Goal: Task Accomplishment & Management: Use online tool/utility

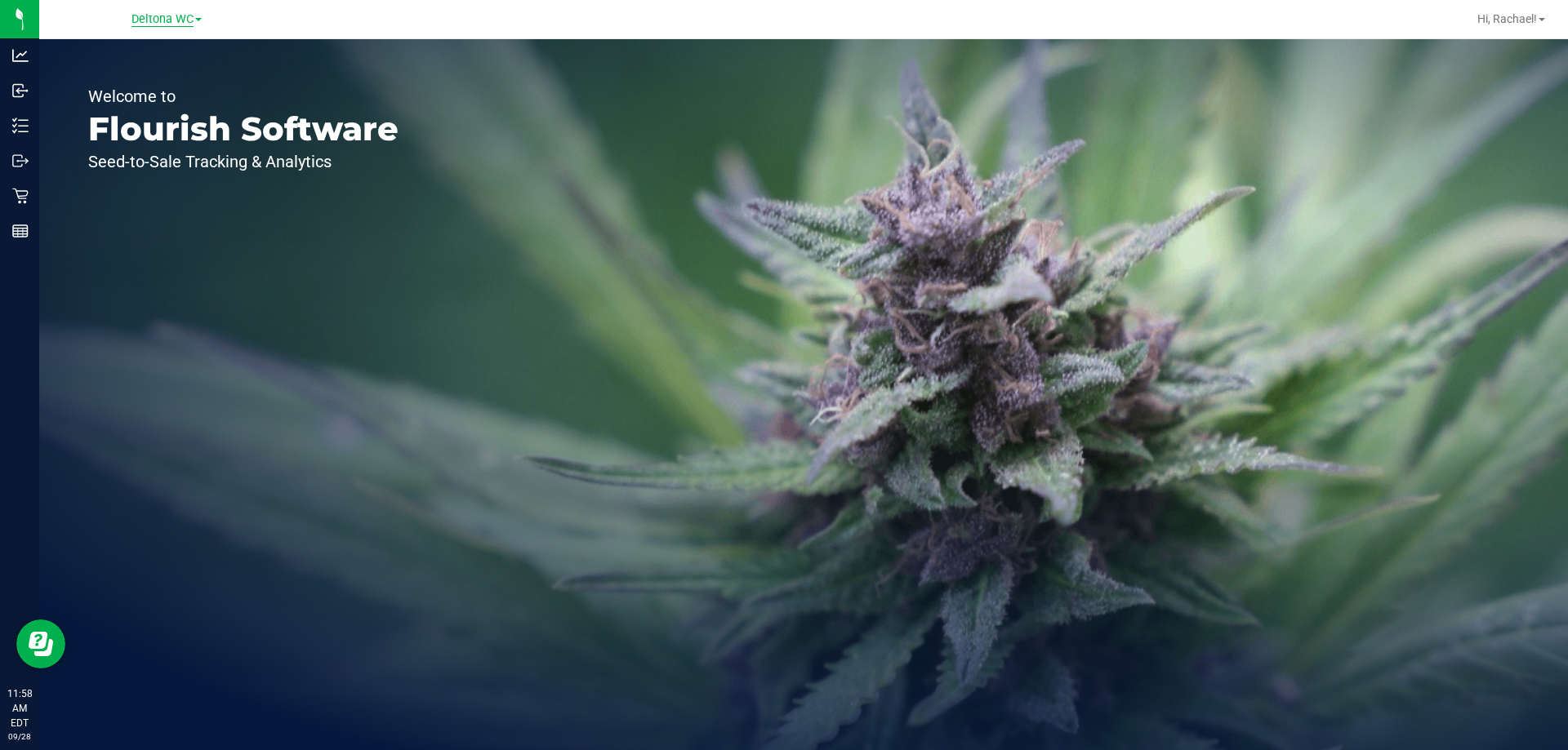
click at [182, 23] on span "Deltona WC" at bounding box center [162, 20] width 63 height 15
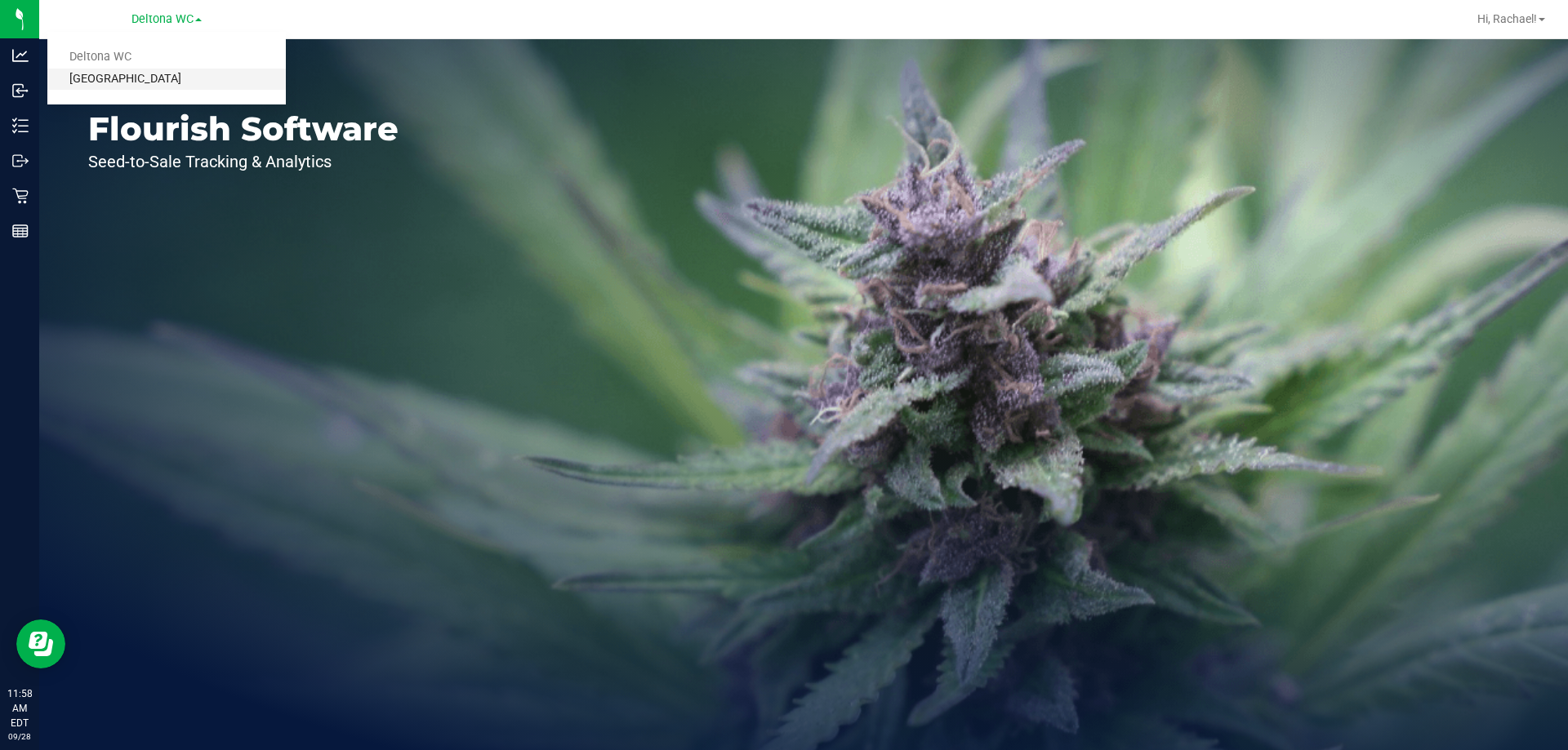
click at [161, 76] on link "[GEOGRAPHIC_DATA]" at bounding box center [167, 80] width 239 height 22
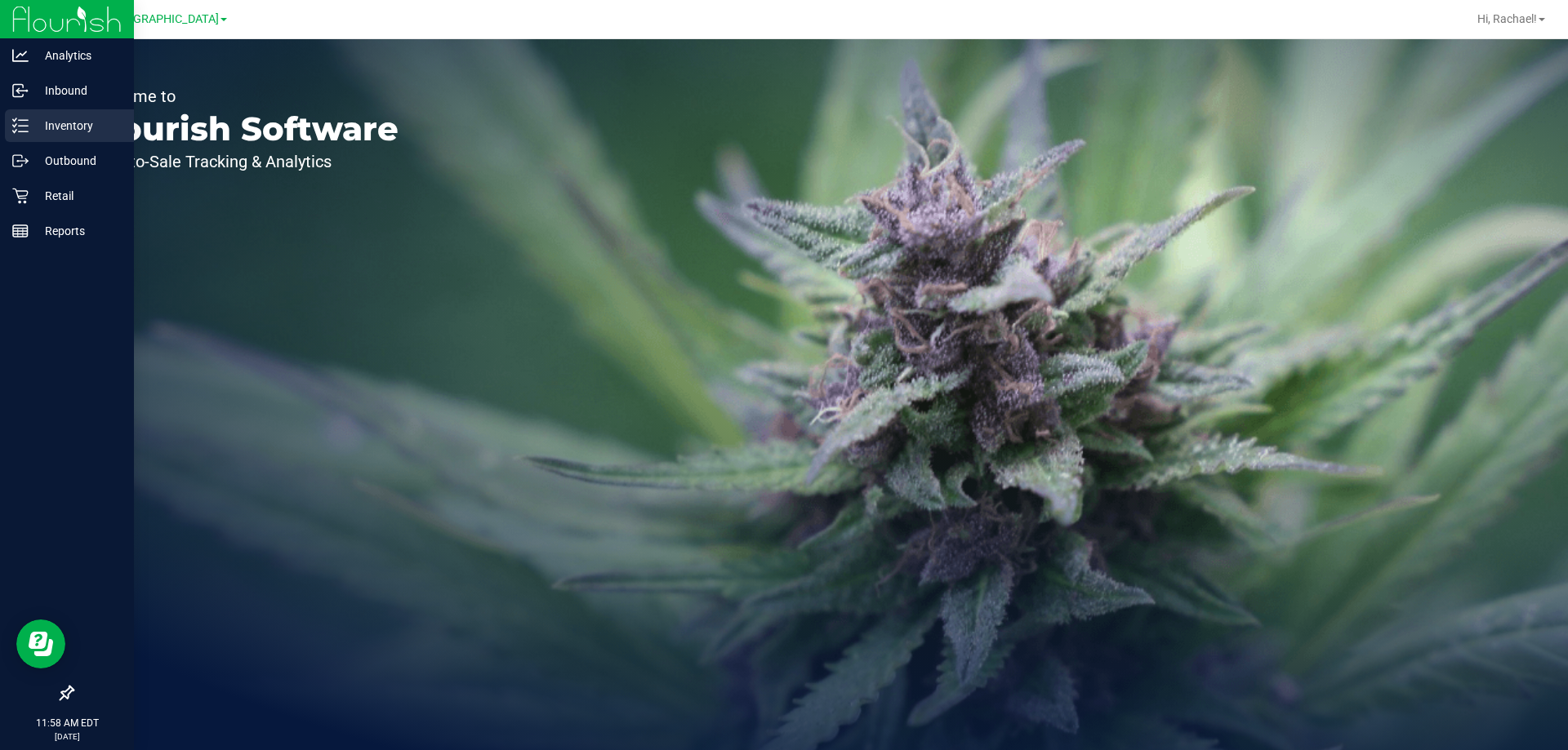
click at [70, 126] on p "Inventory" at bounding box center [77, 125] width 98 height 20
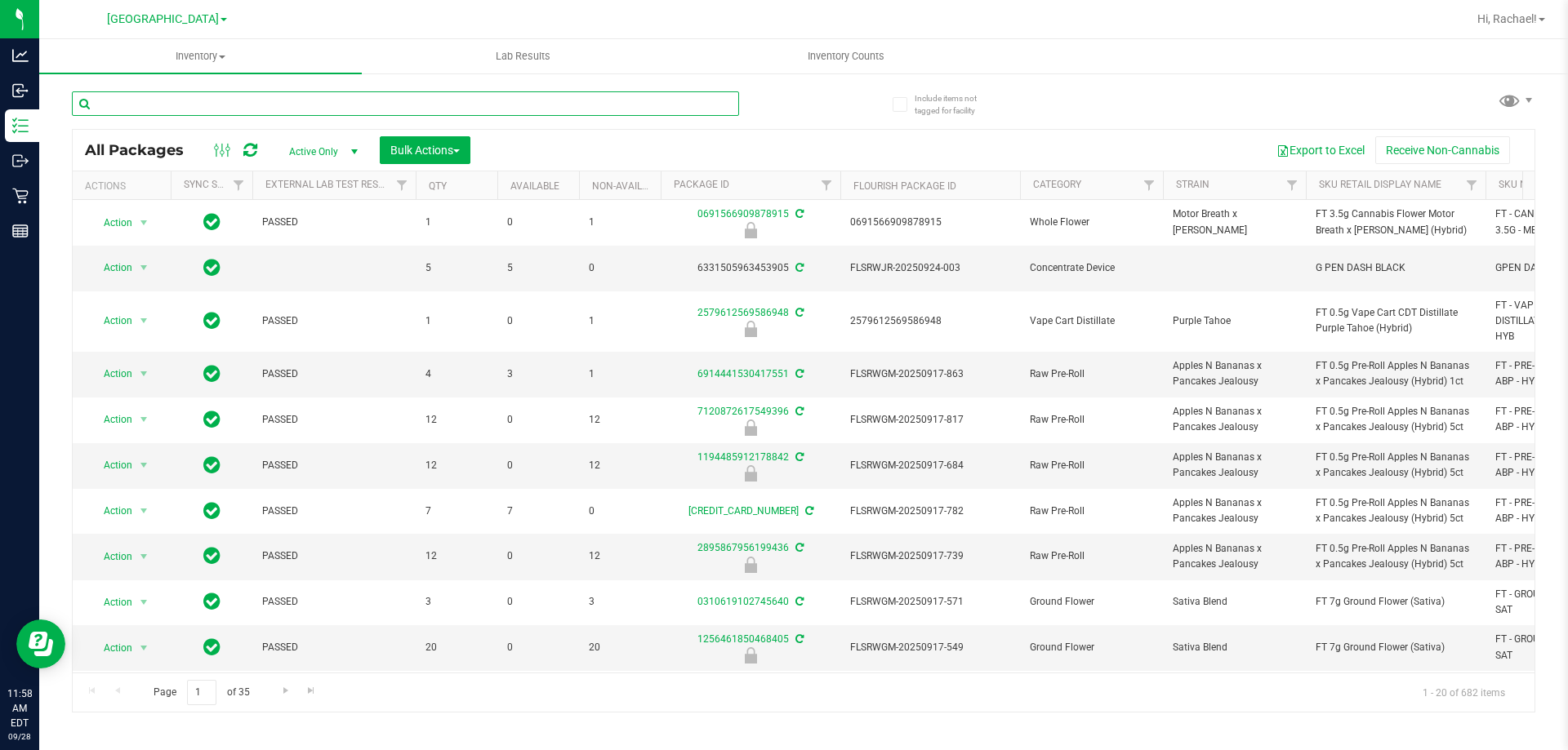
click at [153, 104] on input "text" at bounding box center [405, 104] width 667 height 24
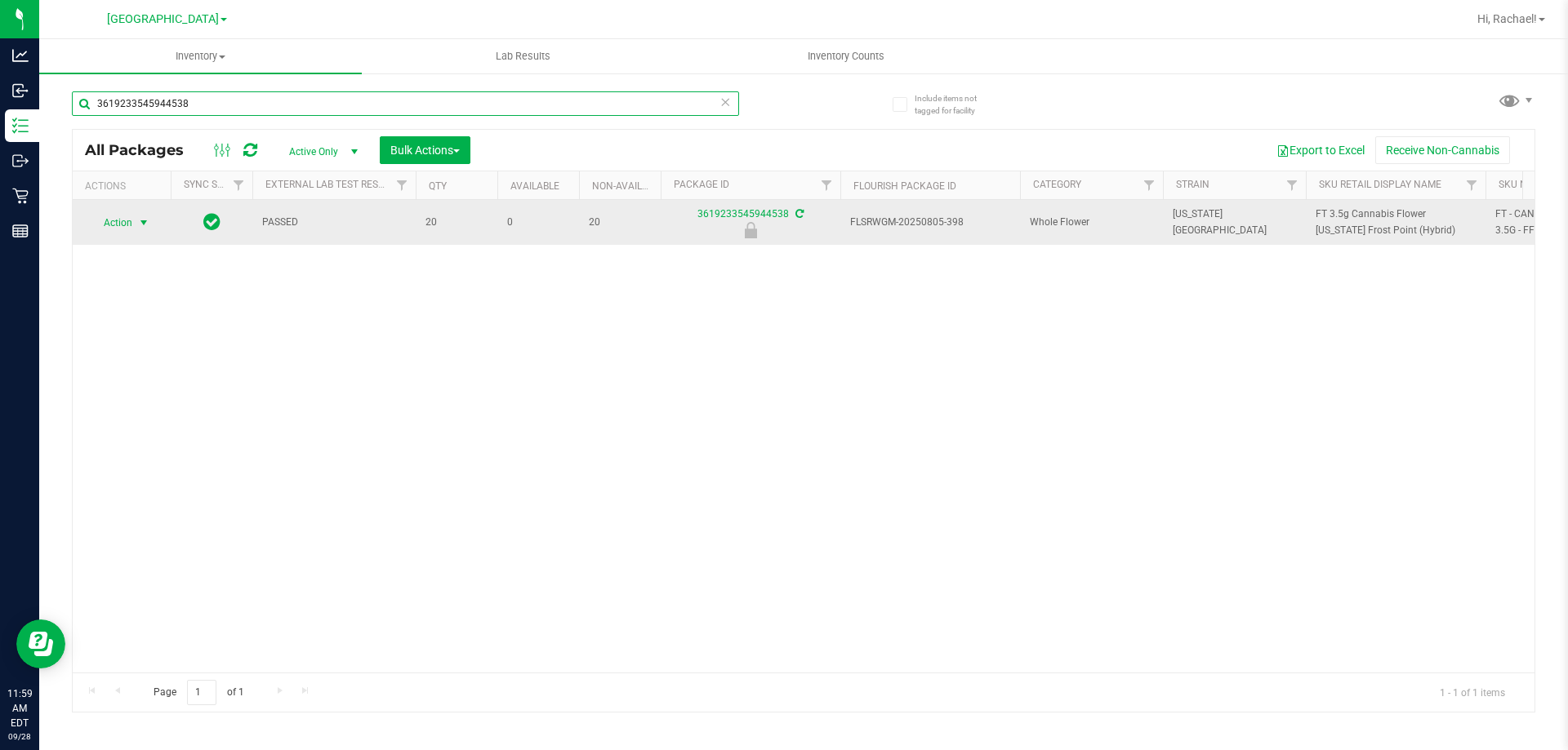
type input "3619233545944538"
click at [143, 217] on span "select" at bounding box center [144, 223] width 13 height 13
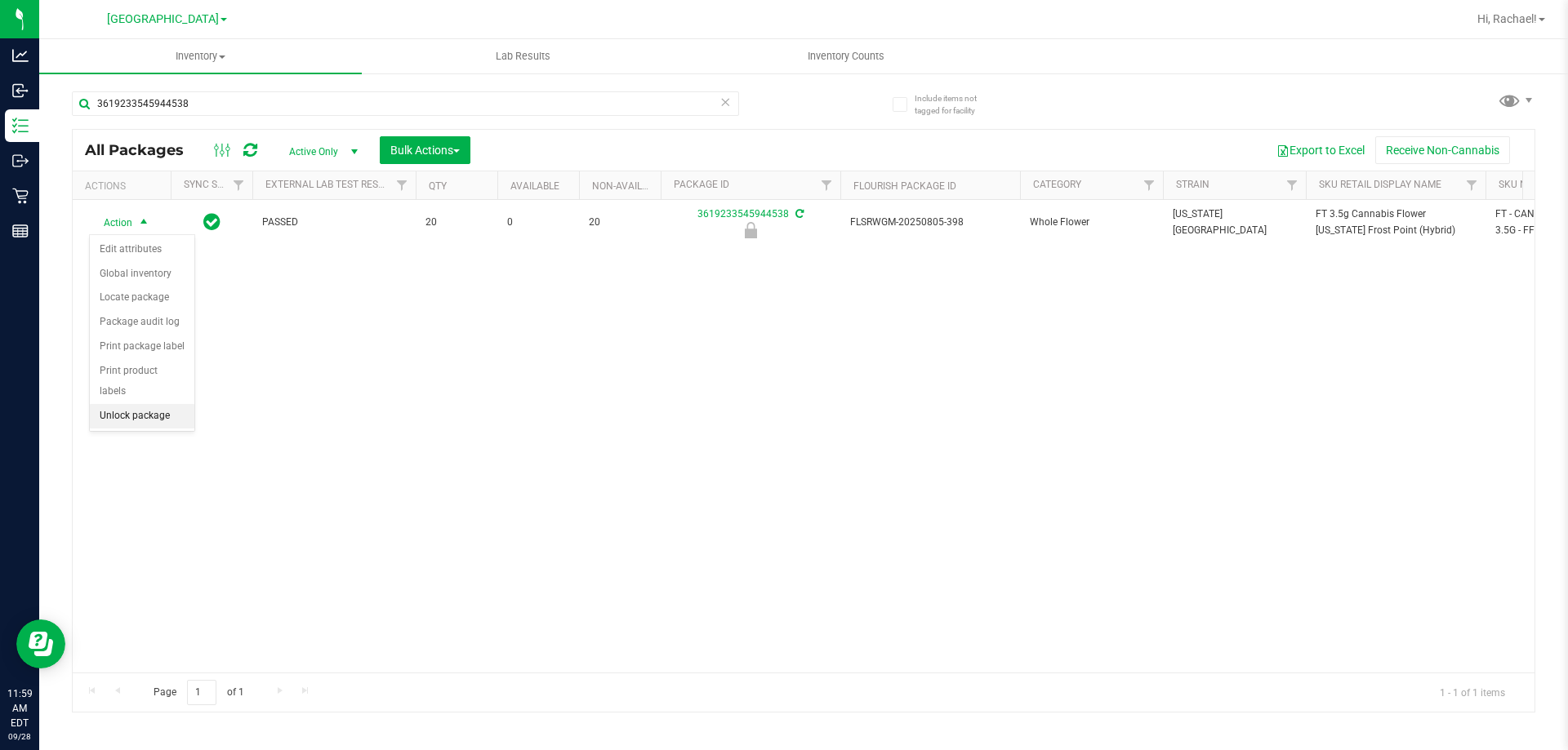
click at [146, 404] on li "Unlock package" at bounding box center [142, 416] width 105 height 24
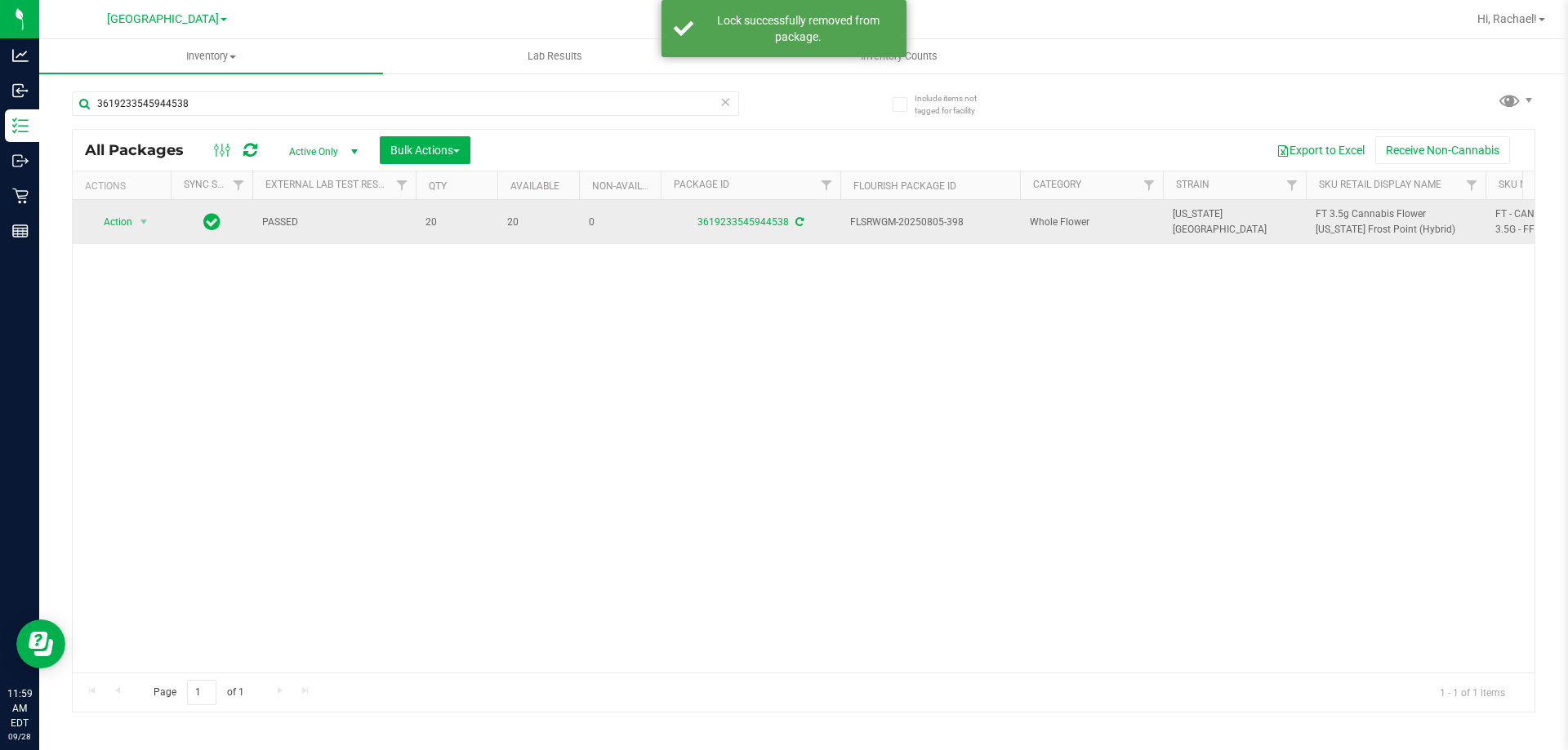
click at [1338, 219] on span "FT 3.5g Cannabis Flower [US_STATE] Frost Point (Hybrid)" at bounding box center [1396, 221] width 161 height 31
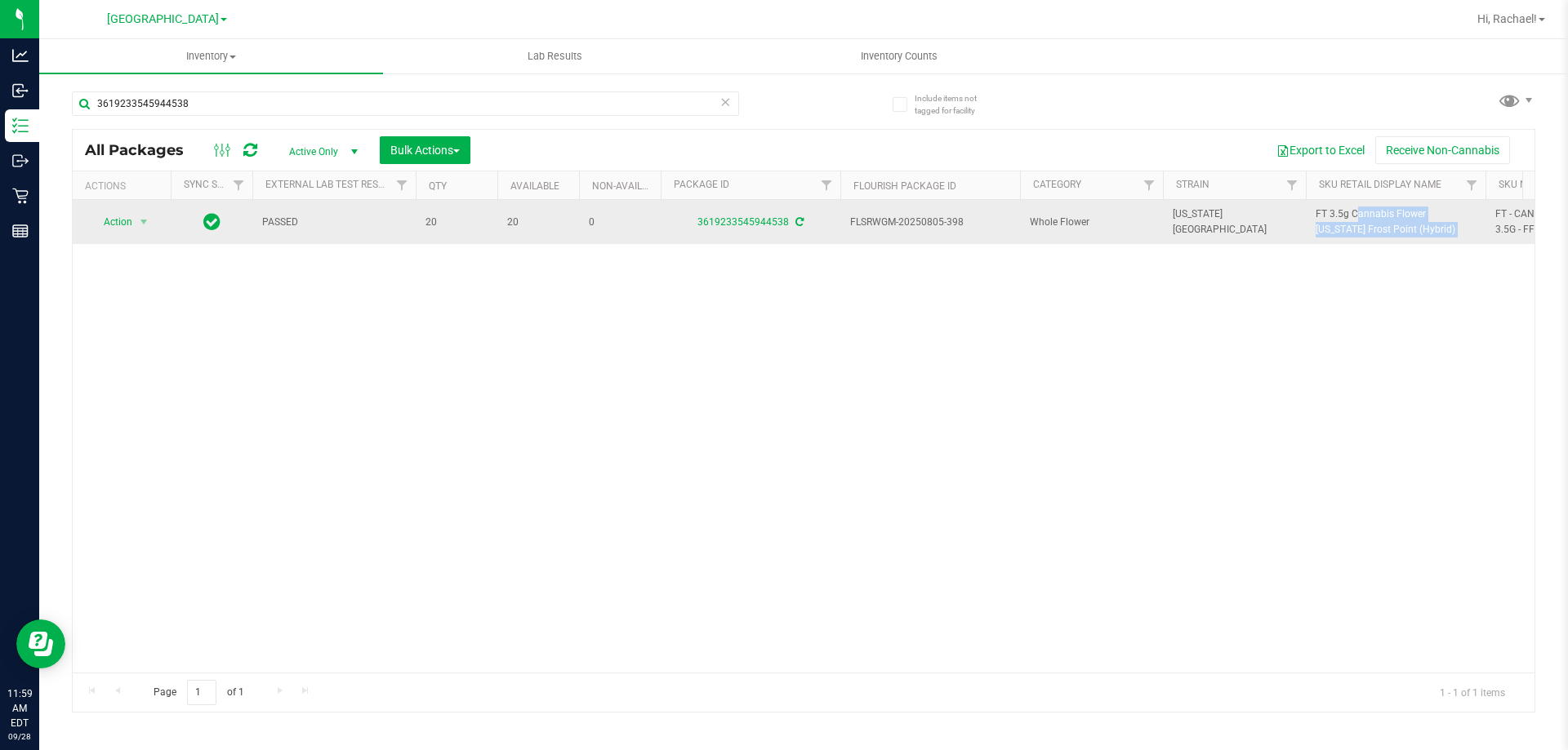
copy tr "FT 3.5g Cannabis Flower [US_STATE] Frost Point (Hybrid)"
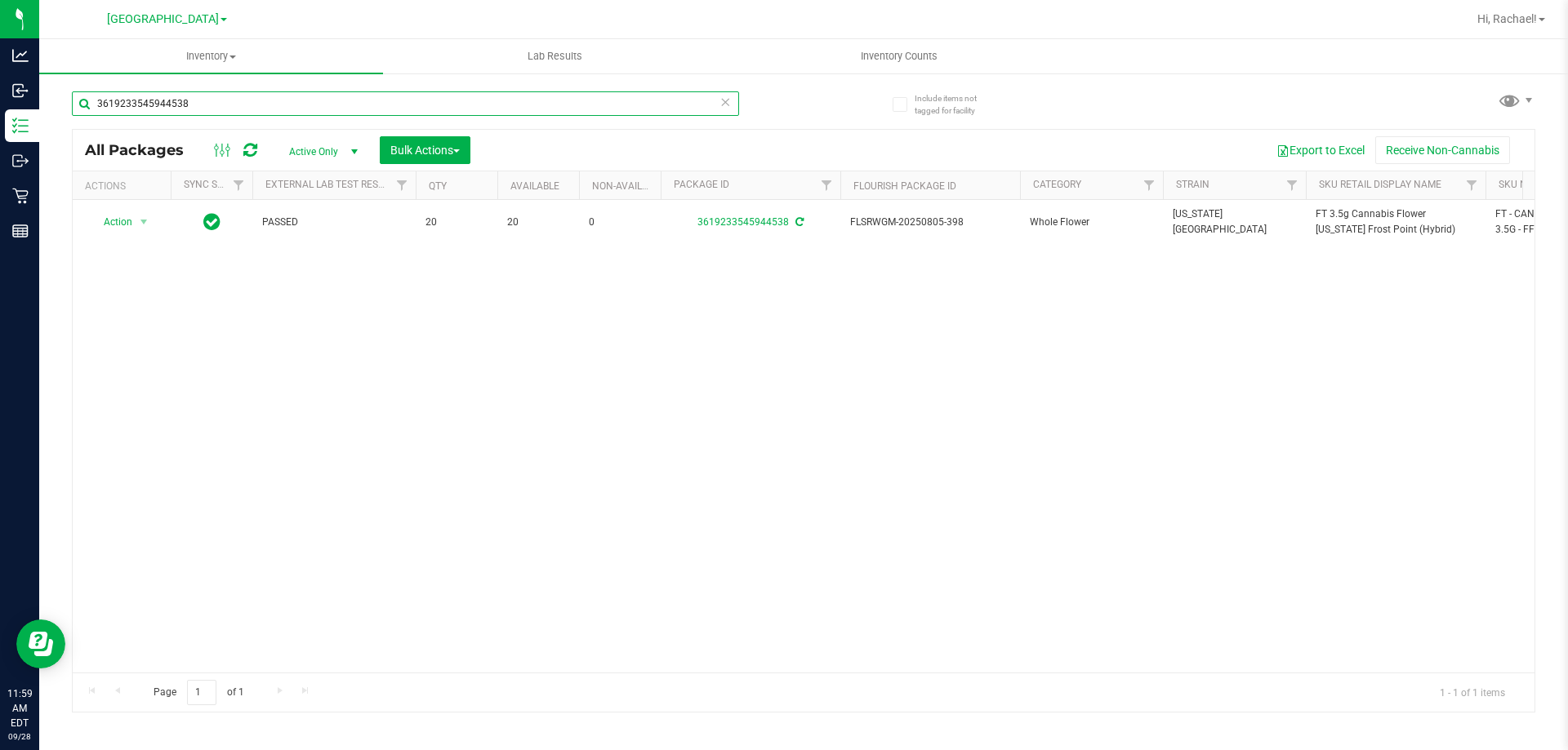
click at [278, 109] on input "3619233545944538" at bounding box center [405, 104] width 667 height 24
paste input "FT 3.5g Cannabis Flower [US_STATE] Frost Point (Hybrid)"
click at [389, 104] on input "FT 3.5g Cannabis Flower [US_STATE] Frost Point (Hybrid)" at bounding box center [405, 104] width 667 height 24
click at [389, 103] on input "FT 3.5g Cannabis Flower [US_STATE] Frost Point (Hybrid)" at bounding box center [405, 104] width 667 height 24
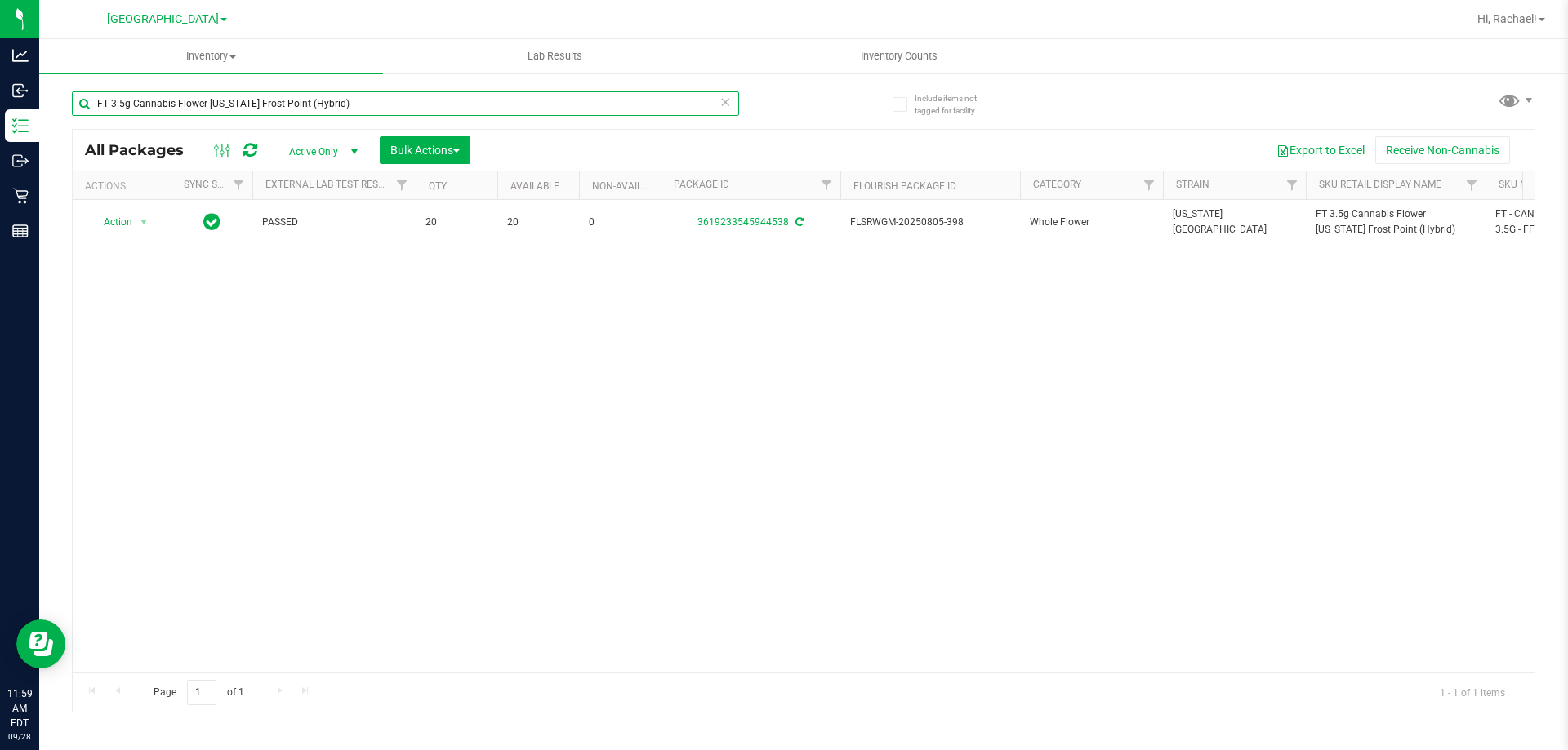
click at [388, 101] on input "FT 3.5g Cannabis Flower [US_STATE] Frost Point (Hybrid)" at bounding box center [405, 104] width 667 height 24
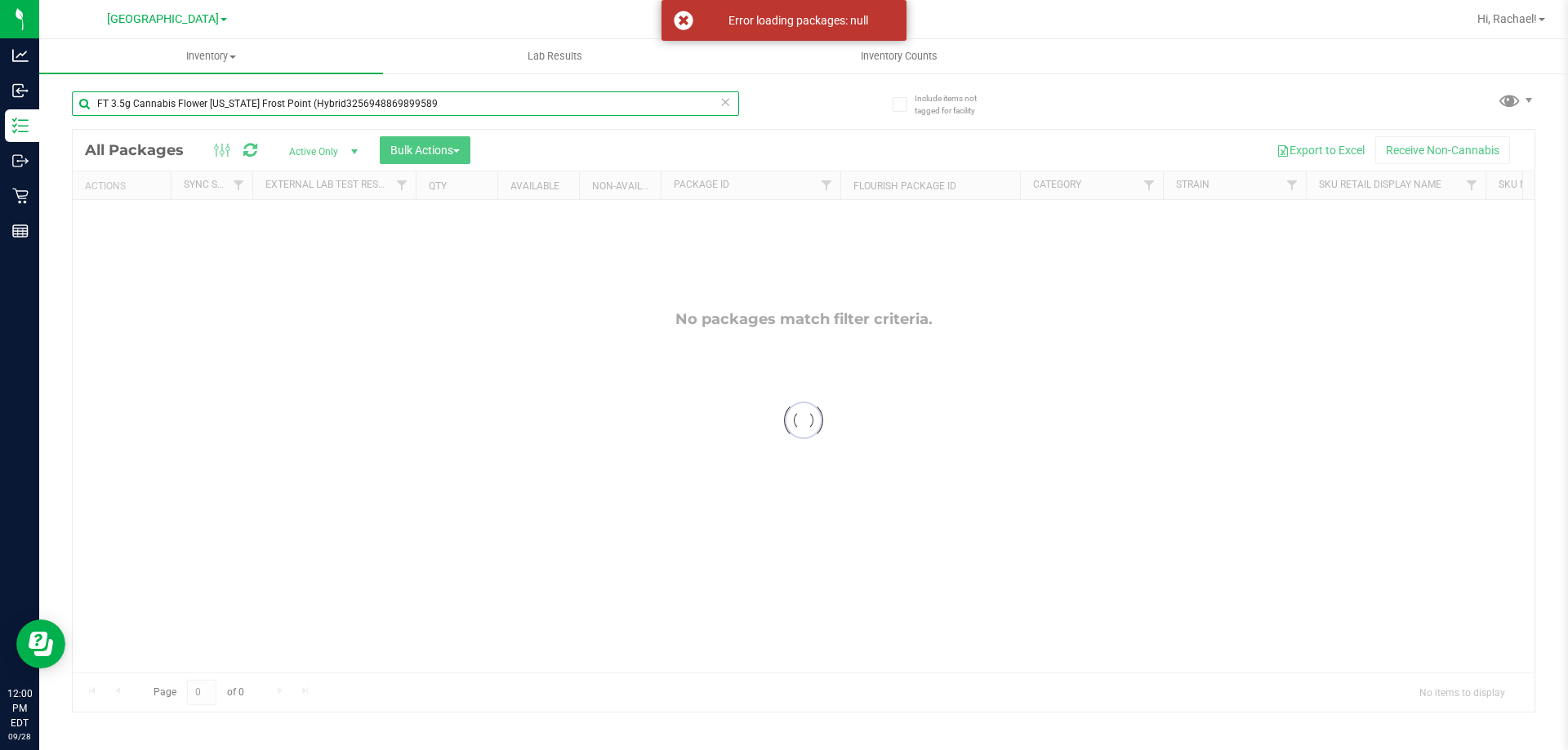
click at [427, 112] on input "FT 3.5g Cannabis Flower [US_STATE] Frost Point (Hybrid3256948869899589" at bounding box center [405, 104] width 667 height 24
click at [426, 108] on input "FT 3.5g Cannabis Flower [US_STATE] Frost Point (Hybrid3256948869899589" at bounding box center [405, 104] width 667 height 24
click at [424, 108] on input "FT 3.5g Cannabis Flower [US_STATE] Frost Point (Hybrid3256948869899589" at bounding box center [405, 104] width 667 height 24
click at [424, 107] on input "FT 3.5g Cannabis Flower [US_STATE] Frost Point (Hybrid3256948869899589" at bounding box center [405, 104] width 667 height 24
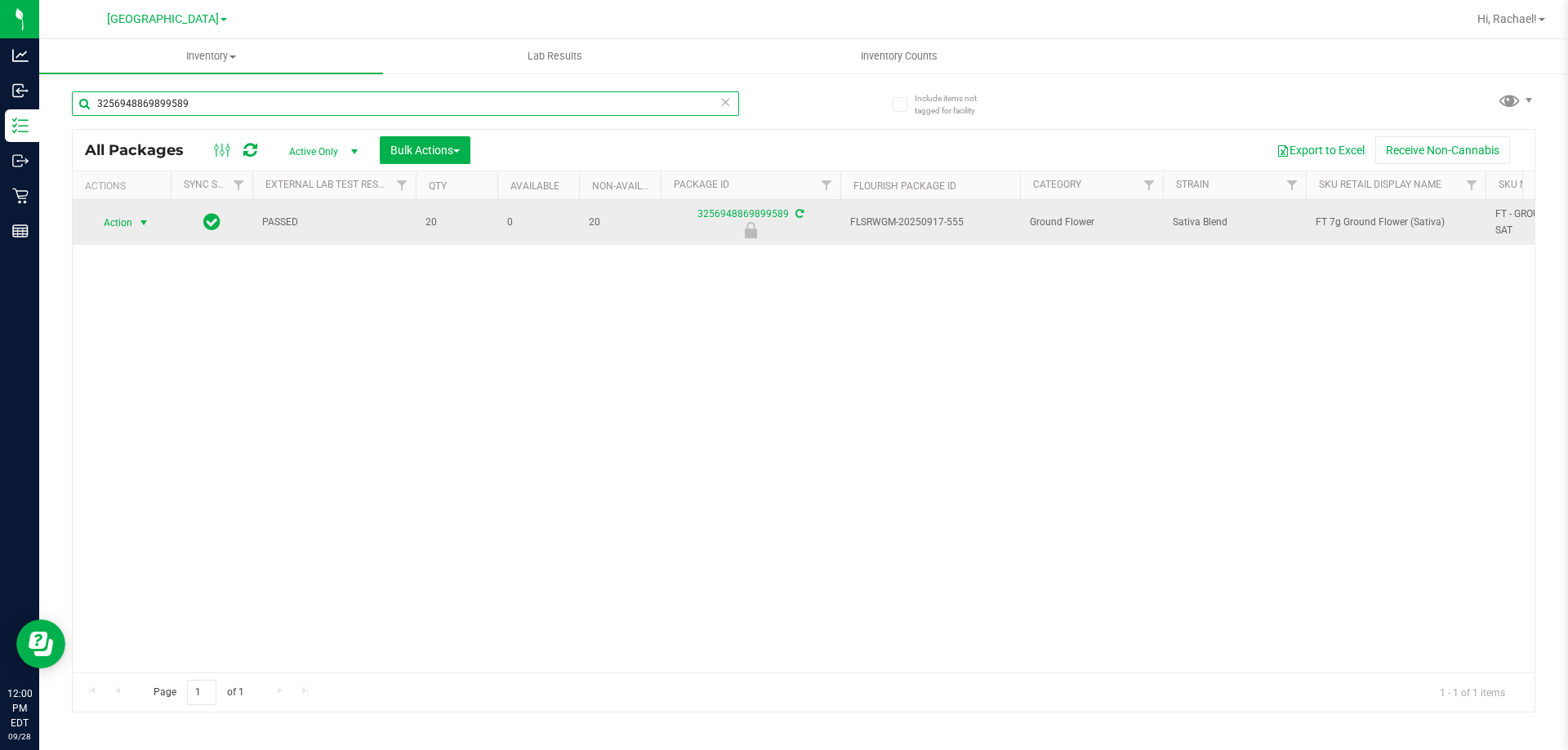
type input "3256948869899589"
click at [141, 232] on span "select" at bounding box center [145, 223] width 21 height 23
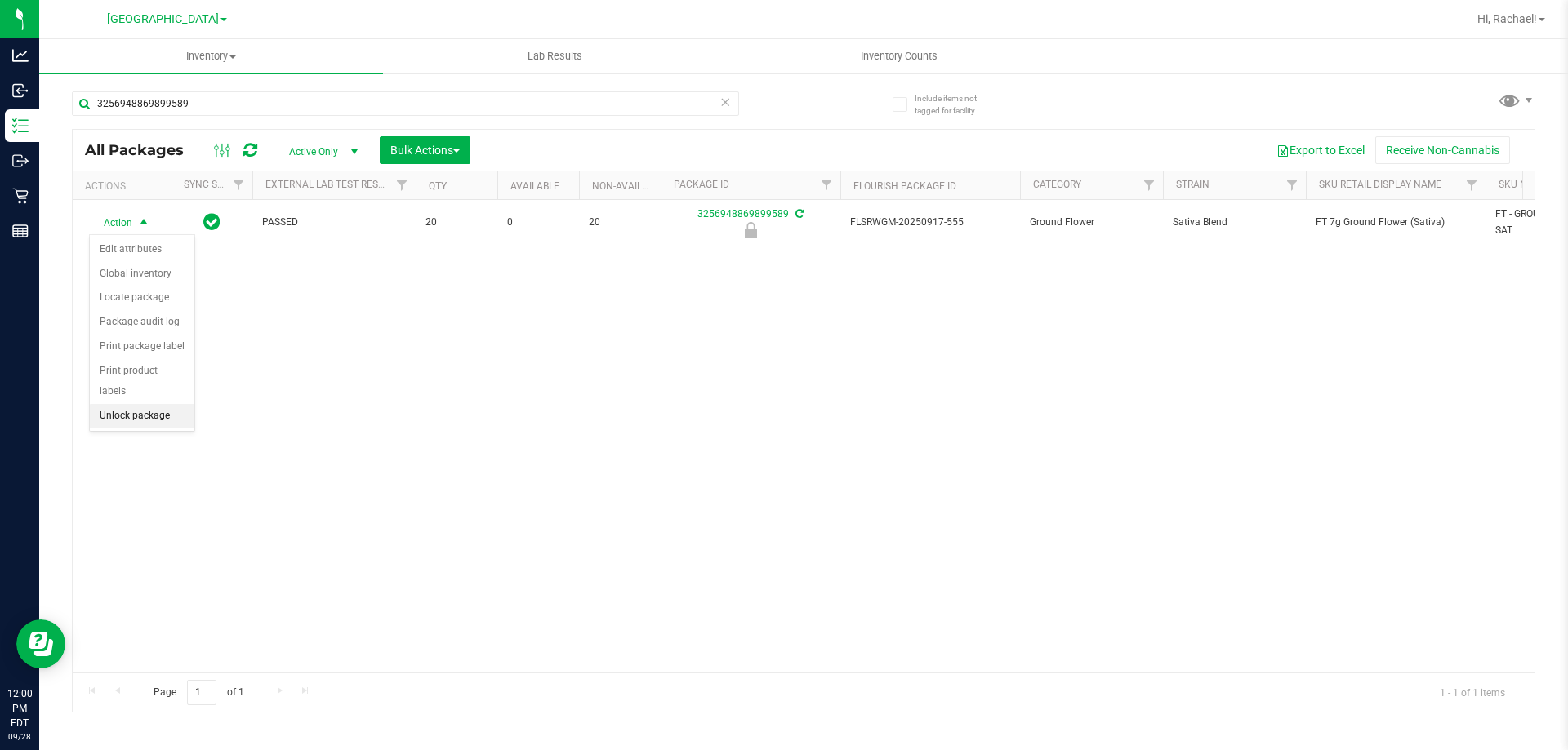
click at [149, 404] on li "Unlock package" at bounding box center [142, 416] width 105 height 24
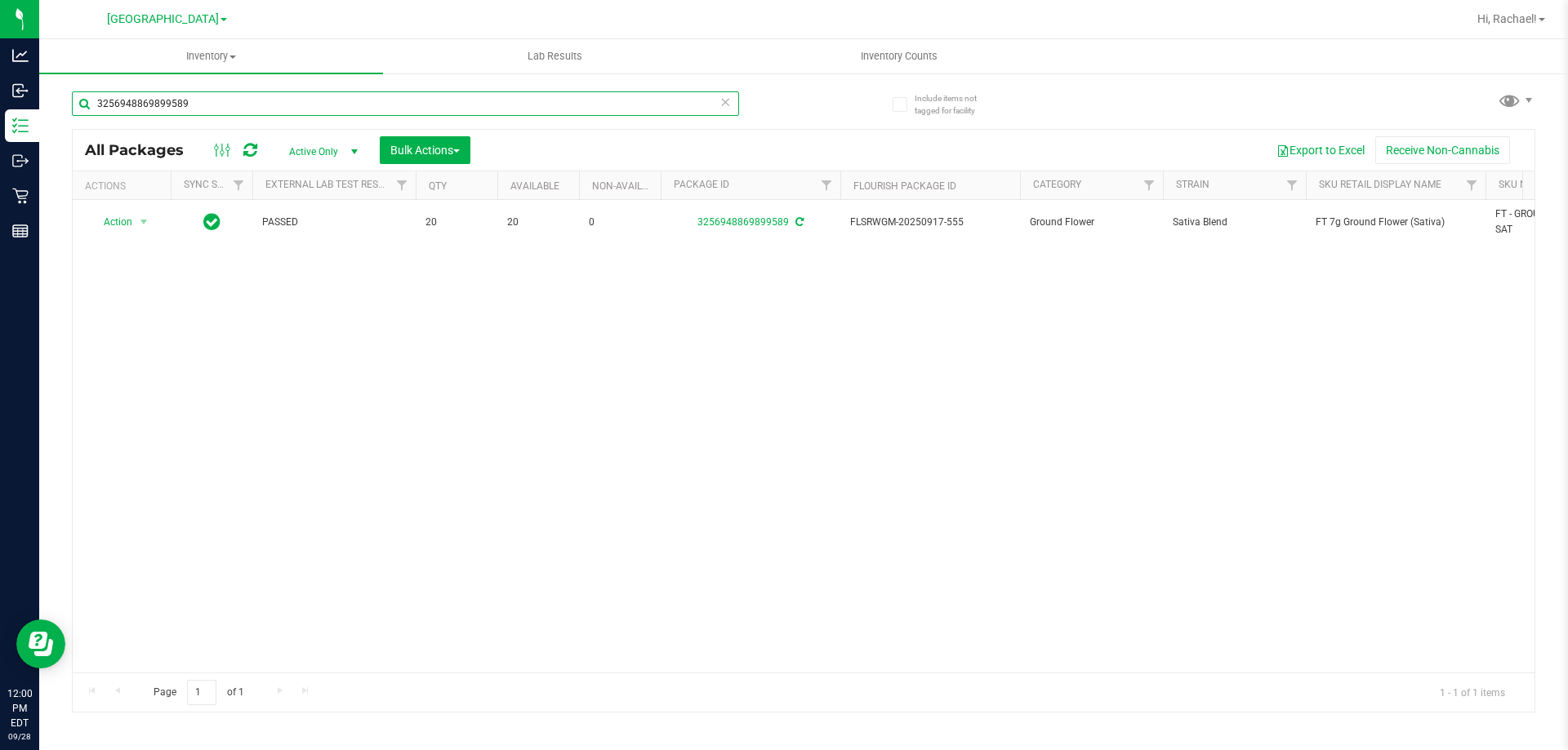
click at [232, 103] on input "3256948869899589" at bounding box center [405, 104] width 667 height 24
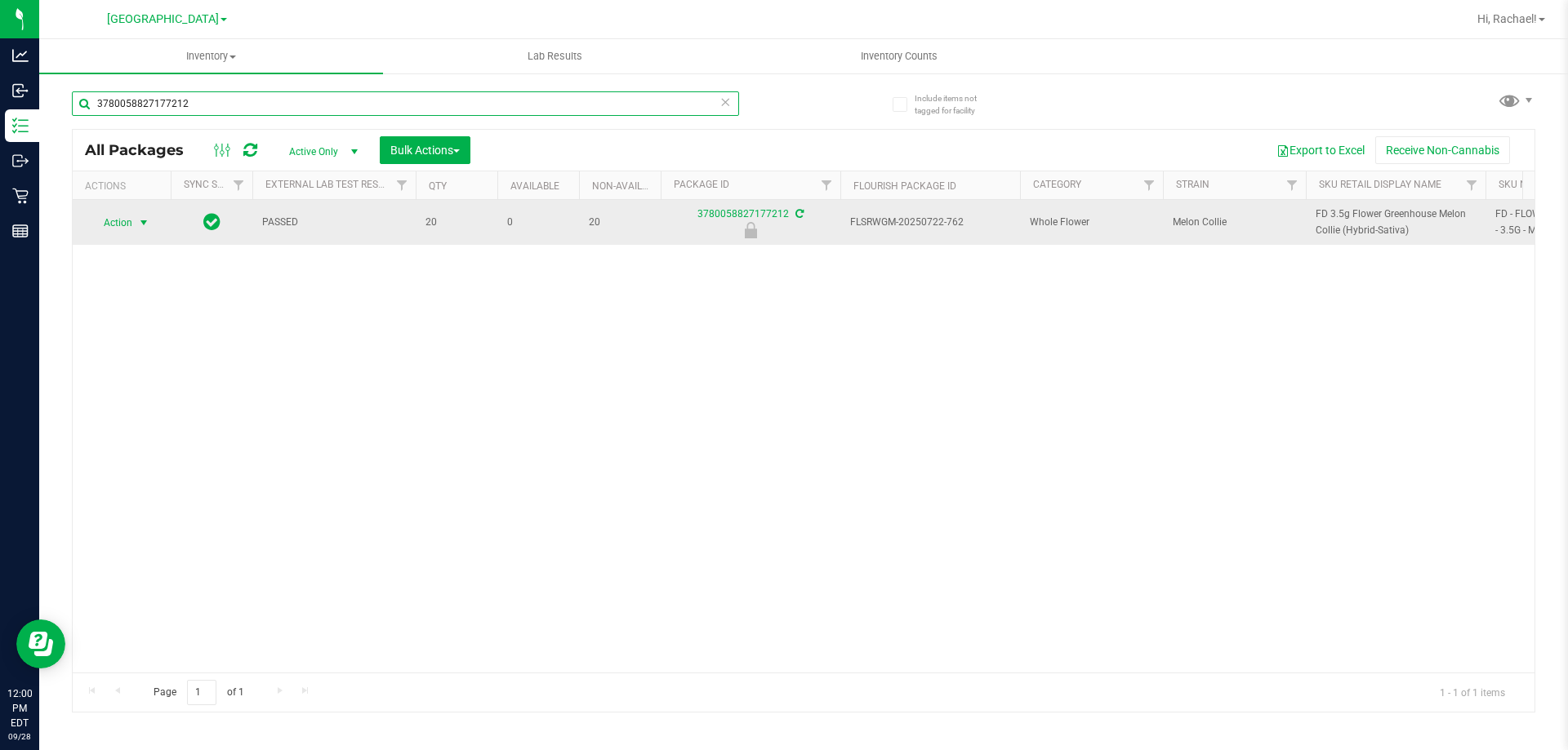
type input "3780058827177212"
click at [144, 226] on span "select" at bounding box center [144, 223] width 13 height 13
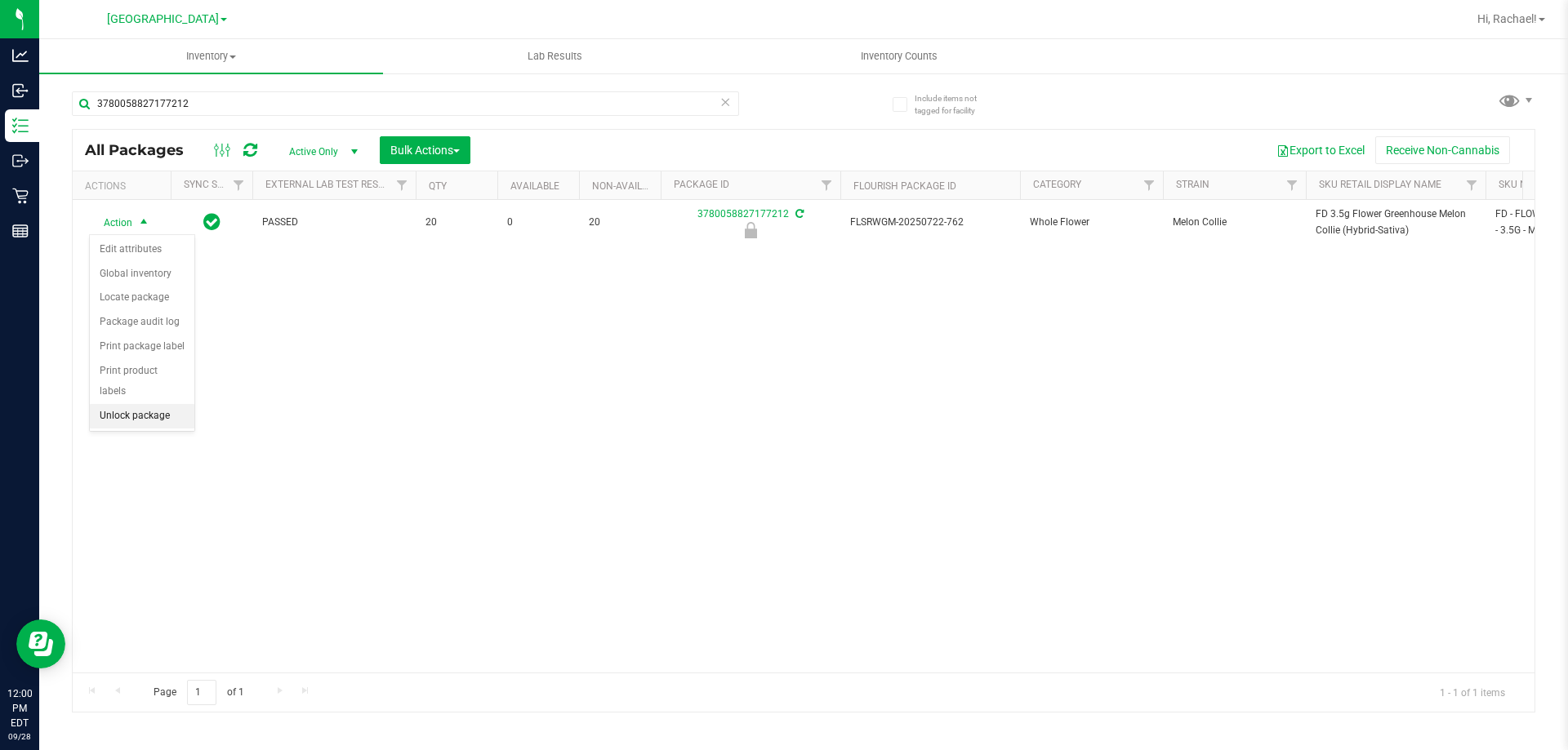
click at [113, 404] on li "Unlock package" at bounding box center [142, 416] width 105 height 24
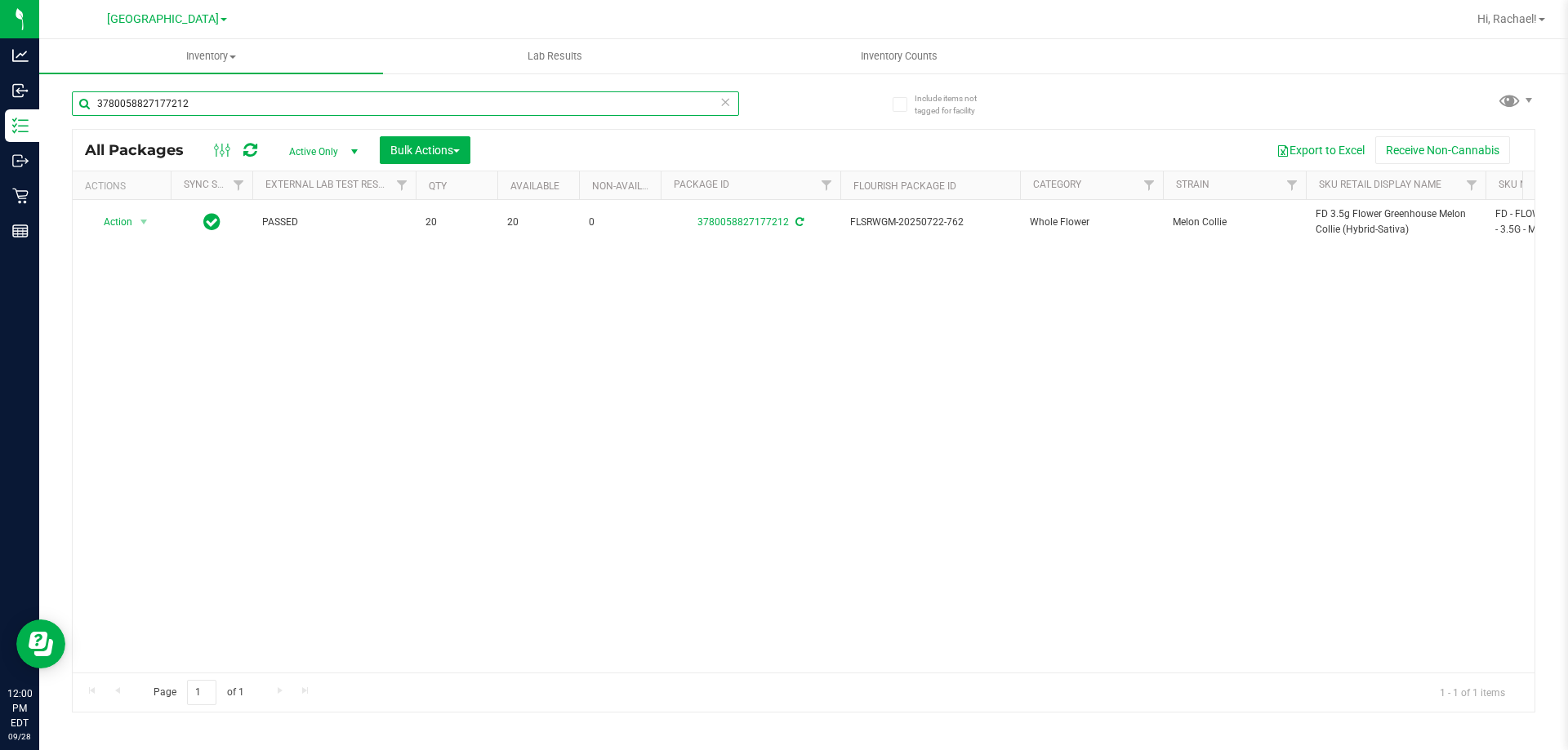
click at [203, 99] on input "3780058827177212" at bounding box center [405, 104] width 667 height 24
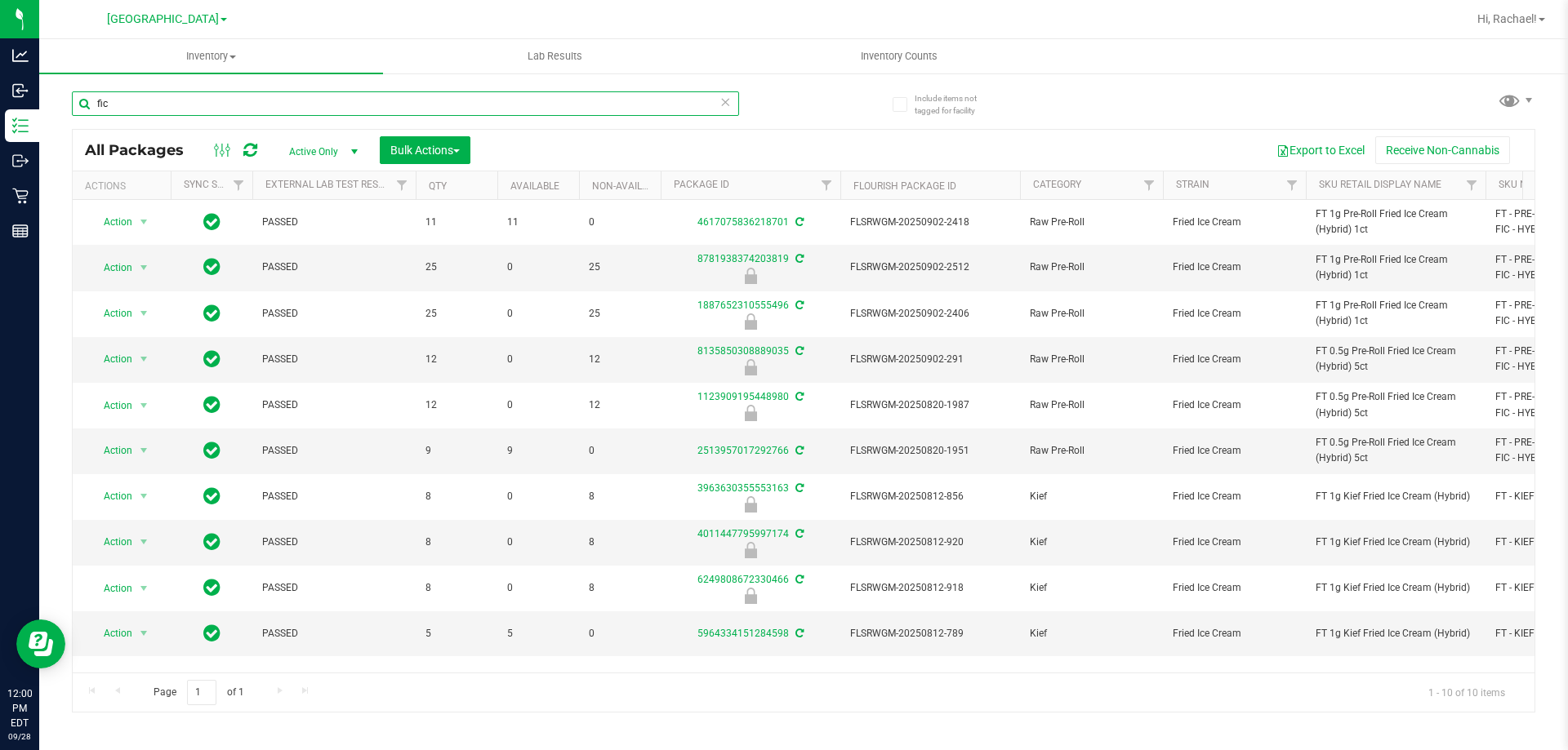
click at [267, 99] on input "fic" at bounding box center [405, 104] width 667 height 24
type input "00"
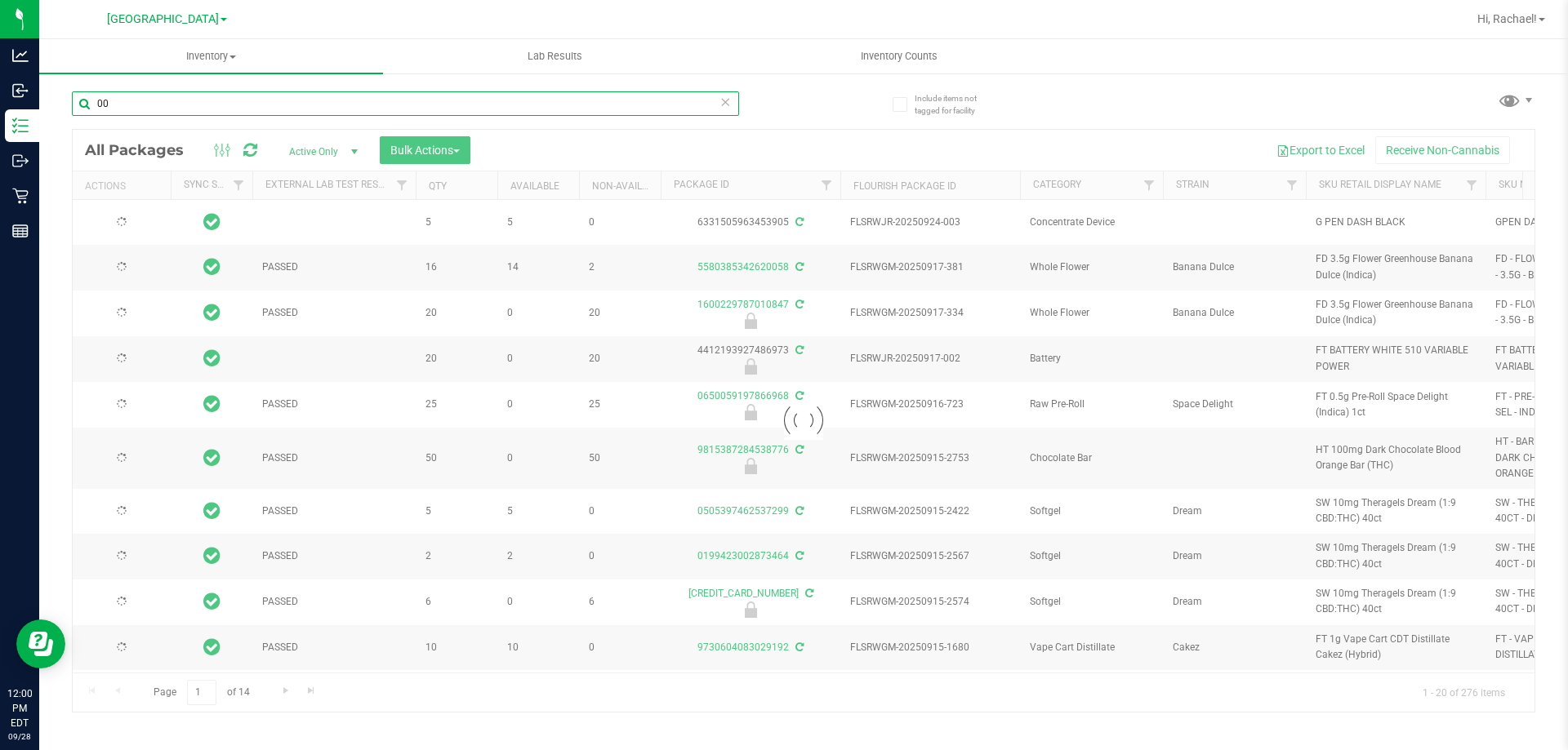
type input "[DATE]"
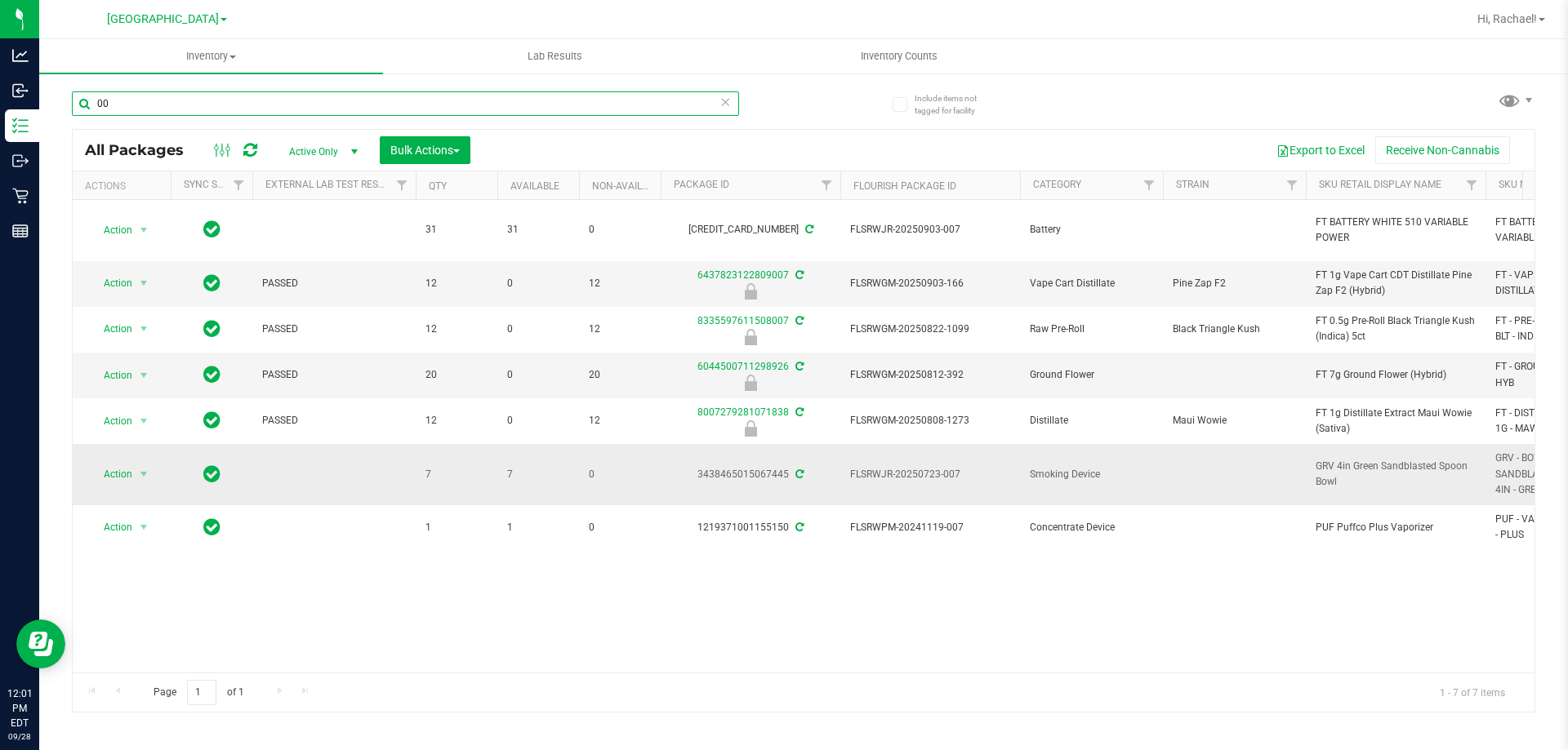
type input "0"
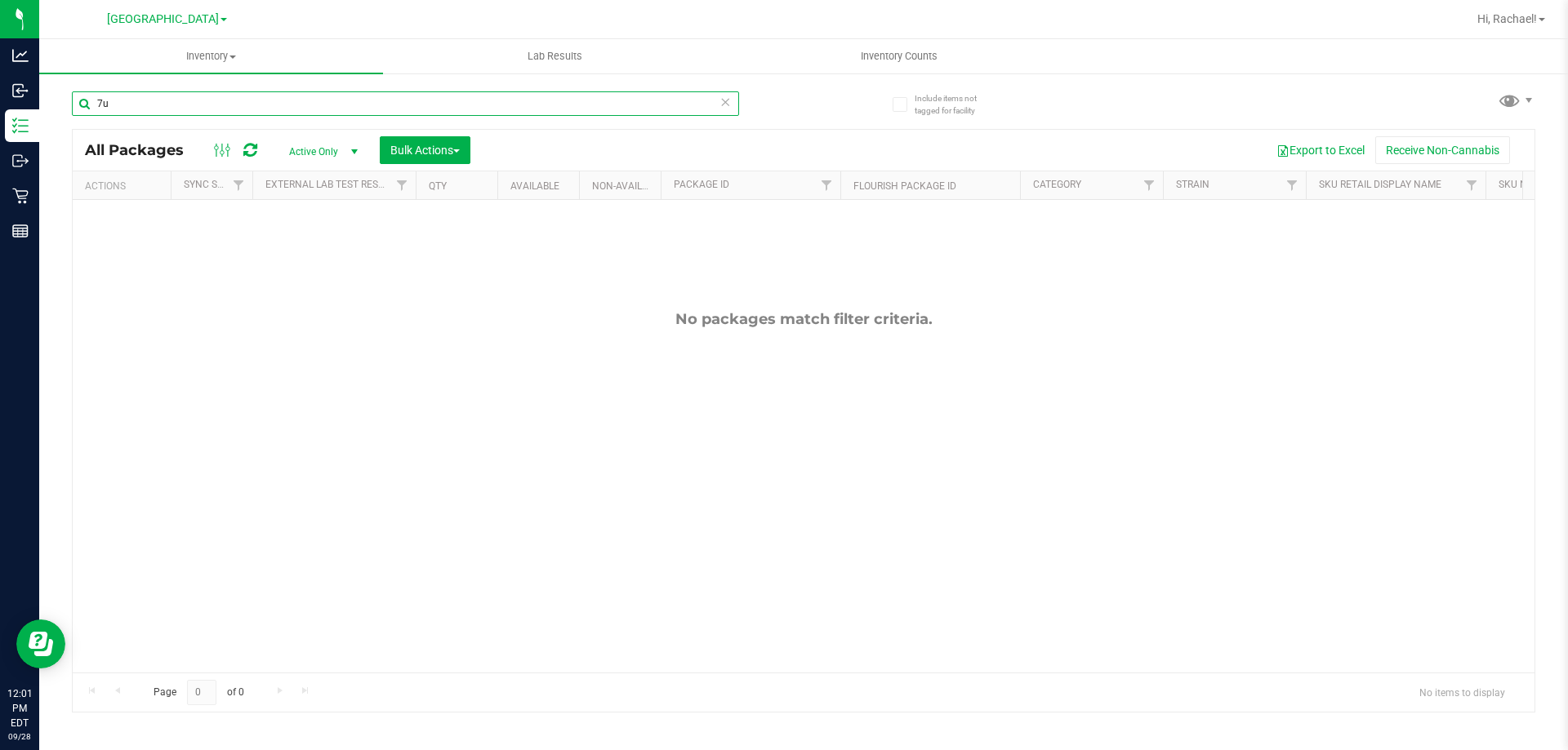
type input "7"
type input "0"
